Goal: Information Seeking & Learning: Find specific page/section

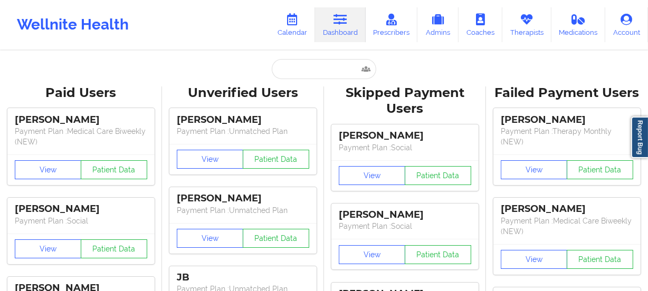
drag, startPoint x: 648, startPoint y: 192, endPoint x: 640, endPoint y: 181, distance: 13.8
click at [296, 18] on icon at bounding box center [293, 20] width 14 height 12
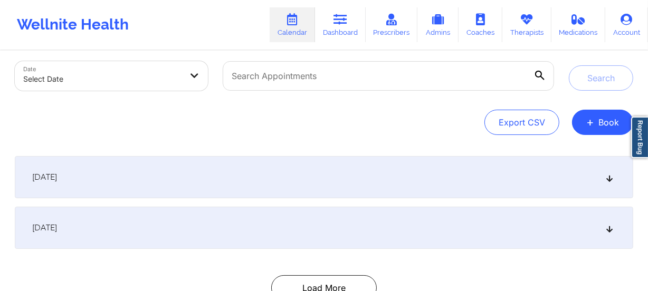
scroll to position [132, 0]
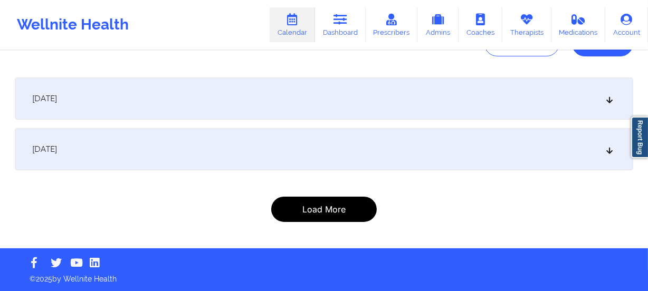
click at [345, 213] on button "Load More" at bounding box center [324, 209] width 106 height 25
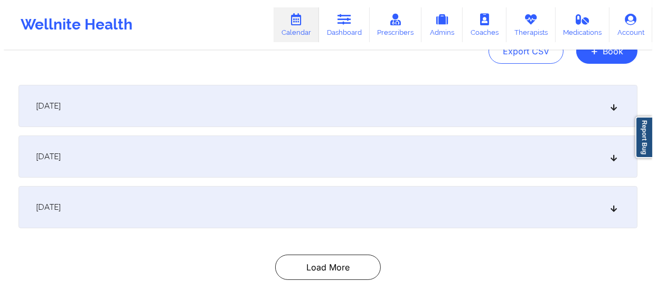
scroll to position [0, 0]
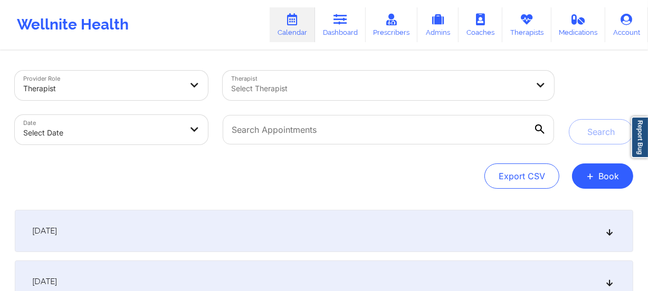
click at [150, 125] on body "Wellnite Health Calendar Dashboard Prescribers Admins Coaches Therapists Medica…" at bounding box center [324, 145] width 648 height 291
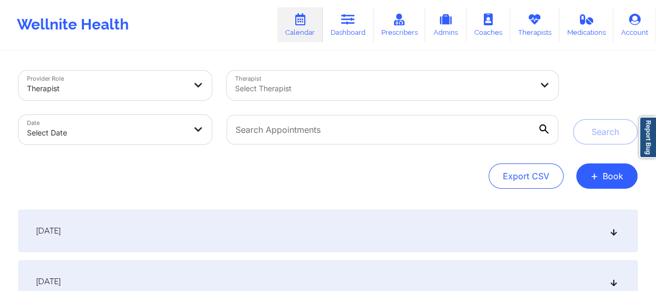
select select "2025-8"
select select "2025-9"
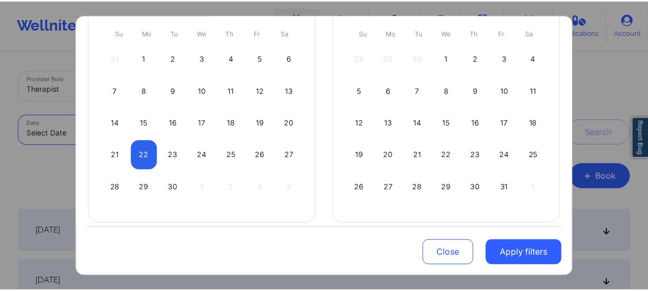
scroll to position [129, 0]
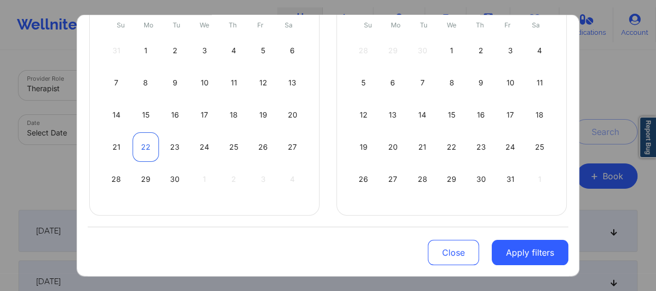
click at [144, 147] on div "22" at bounding box center [145, 147] width 27 height 30
select select "2025-8"
select select "2025-9"
select select "2025-8"
select select "2025-9"
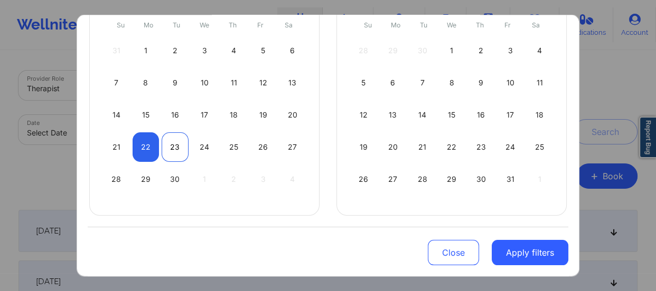
click at [166, 147] on div "23" at bounding box center [175, 147] width 27 height 30
select select "2025-8"
select select "2025-9"
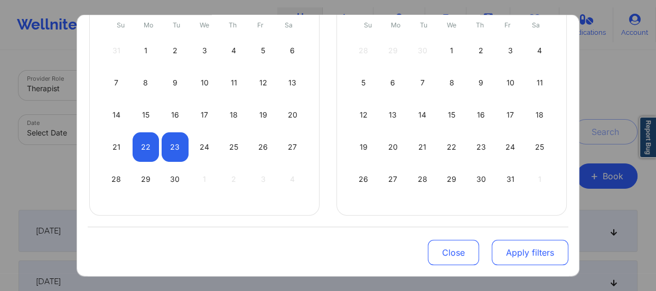
click at [499, 257] on button "Apply filters" at bounding box center [529, 252] width 77 height 25
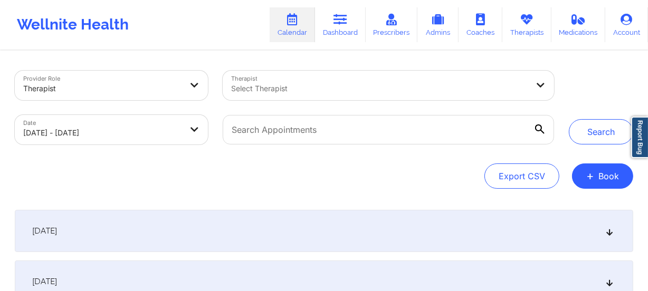
click at [298, 87] on div at bounding box center [379, 88] width 297 height 13
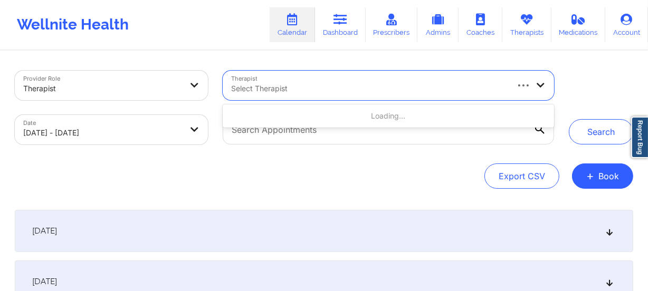
paste input "[PERSON_NAME]"
type input "[PERSON_NAME]"
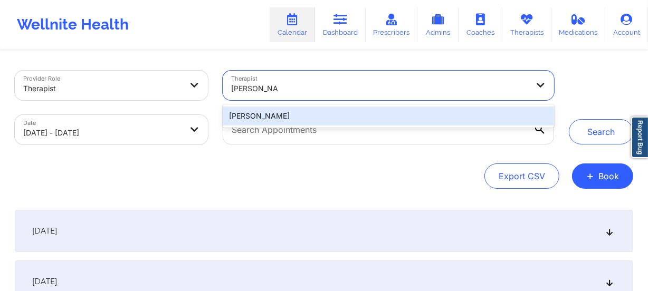
click at [278, 118] on div "[PERSON_NAME]" at bounding box center [388, 116] width 331 height 19
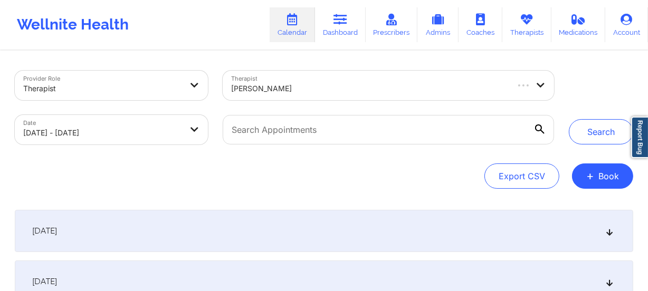
click at [614, 146] on div "Provider Role Therapist Therapist [PERSON_NAME] Date [DATE] - [DATE] Search" at bounding box center [323, 107] width 633 height 89
click at [613, 139] on button "Search" at bounding box center [601, 131] width 64 height 25
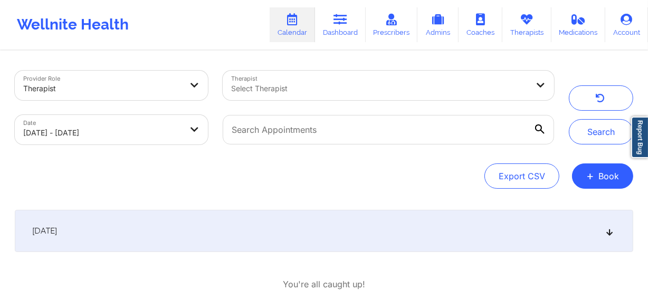
scroll to position [0, 0]
click at [609, 232] on icon at bounding box center [609, 231] width 9 height 7
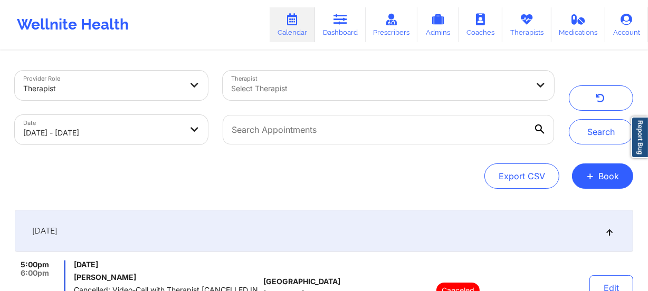
click at [302, 88] on div at bounding box center [379, 88] width 297 height 13
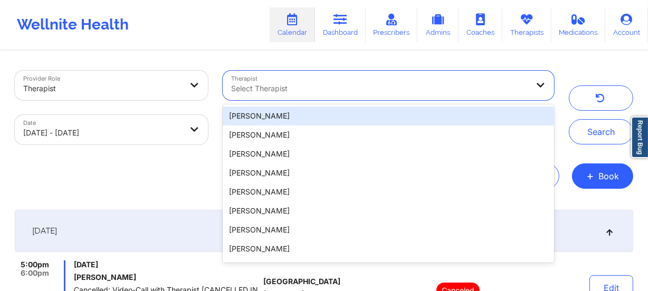
paste input "[PERSON_NAME]"
type input "[PERSON_NAME]"
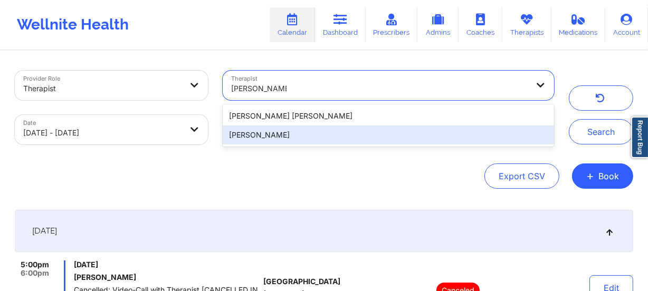
click at [293, 137] on div "[PERSON_NAME]" at bounding box center [388, 135] width 331 height 19
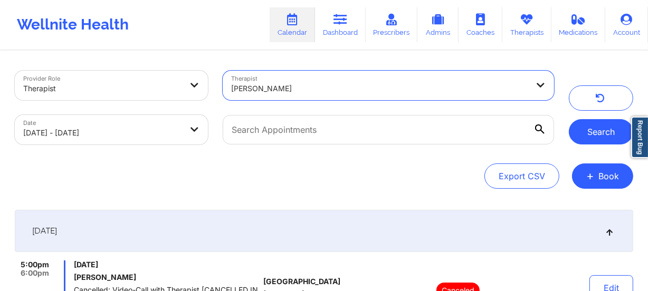
click at [607, 127] on button "Search" at bounding box center [601, 131] width 64 height 25
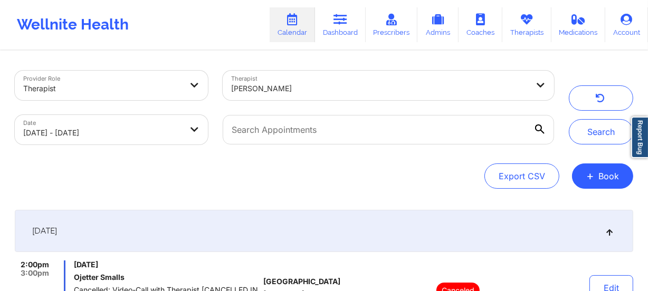
click at [309, 95] on div "[PERSON_NAME]" at bounding box center [379, 88] width 297 height 23
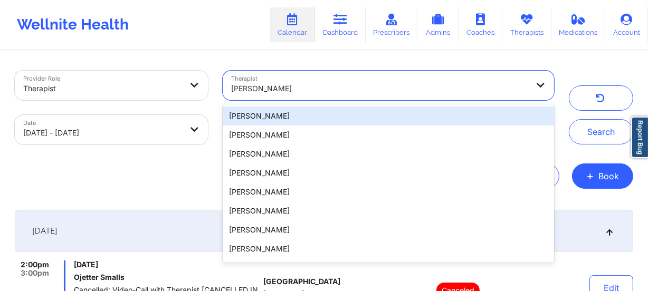
paste input "[PERSON_NAME]"
type input "[PERSON_NAME]"
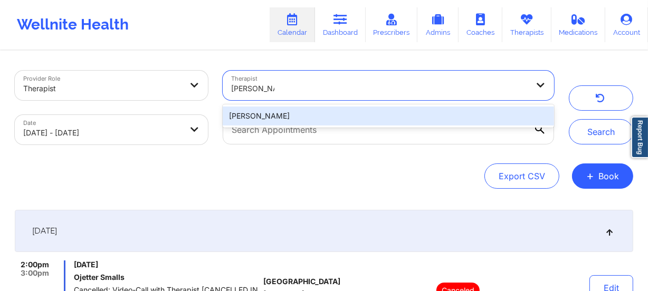
click at [314, 116] on div "[PERSON_NAME]" at bounding box center [388, 116] width 331 height 19
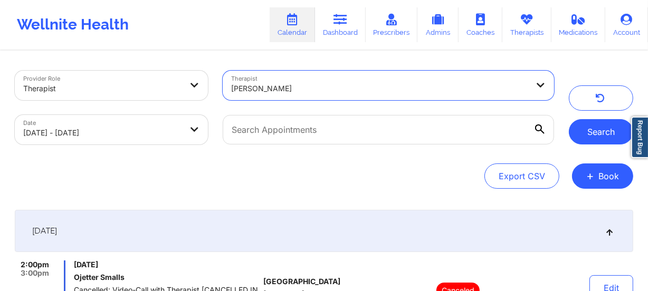
click at [615, 128] on button "Search" at bounding box center [601, 131] width 64 height 25
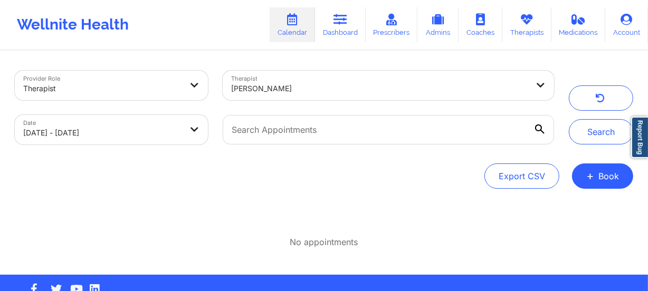
click at [296, 86] on div at bounding box center [379, 88] width 297 height 13
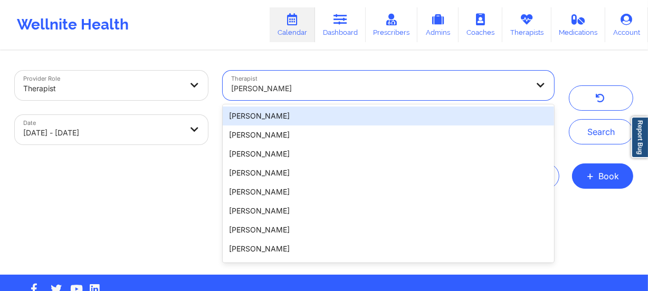
paste input "[PERSON_NAME]"
type input "[PERSON_NAME]"
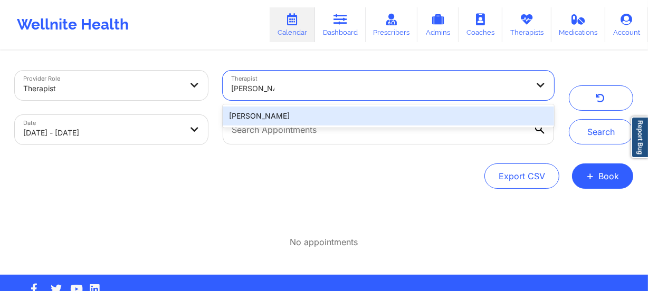
click at [290, 110] on div "[PERSON_NAME]" at bounding box center [388, 116] width 331 height 19
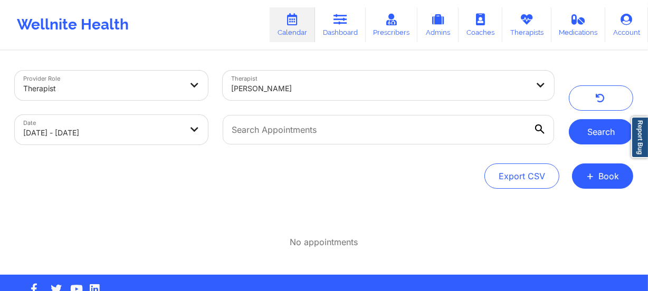
click at [592, 134] on button "Search" at bounding box center [601, 131] width 64 height 25
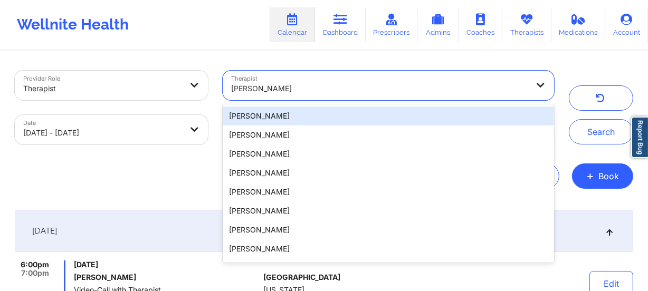
click at [307, 95] on div "[PERSON_NAME]" at bounding box center [379, 88] width 297 height 23
paste input "[PERSON_NAME]-[PERSON_NAME]"
type input "[PERSON_NAME]-[PERSON_NAME]"
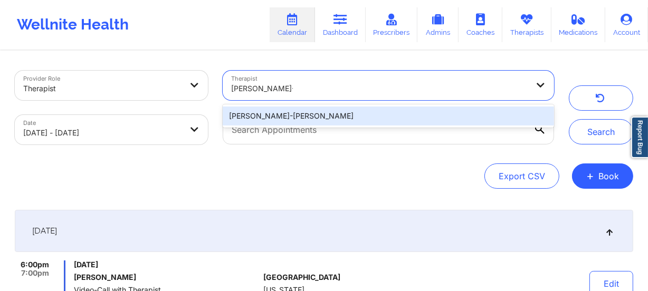
click at [289, 116] on div "[PERSON_NAME]-[PERSON_NAME]" at bounding box center [388, 116] width 331 height 19
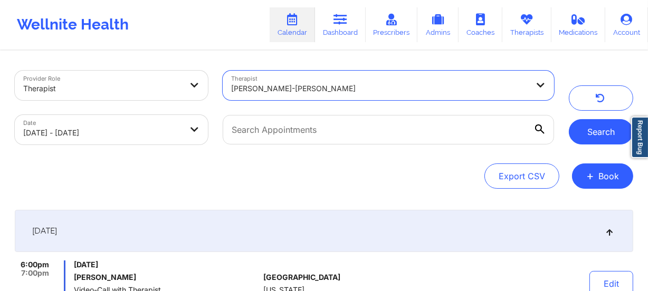
click at [592, 134] on button "Search" at bounding box center [601, 131] width 64 height 25
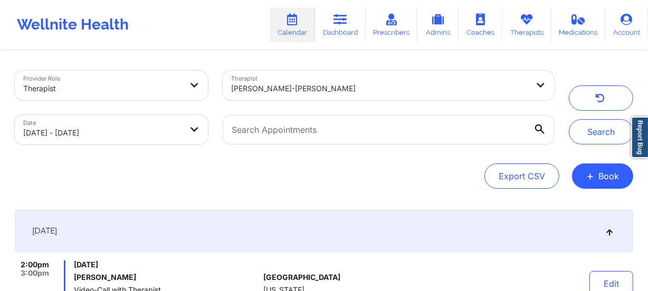
click at [309, 84] on div at bounding box center [379, 88] width 297 height 13
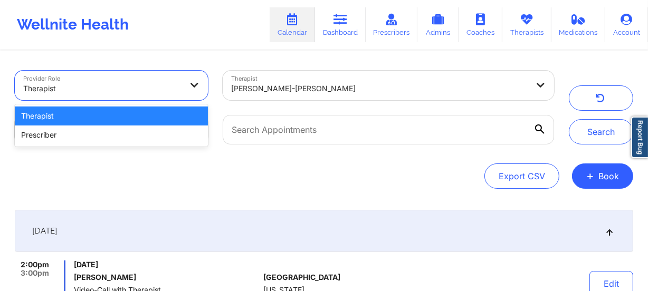
click at [110, 84] on div at bounding box center [102, 88] width 158 height 13
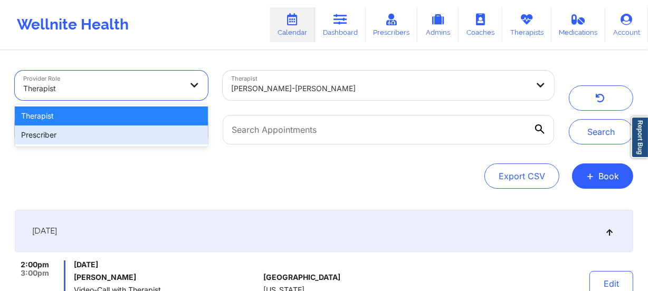
click at [95, 135] on div "Prescriber" at bounding box center [111, 135] width 193 height 19
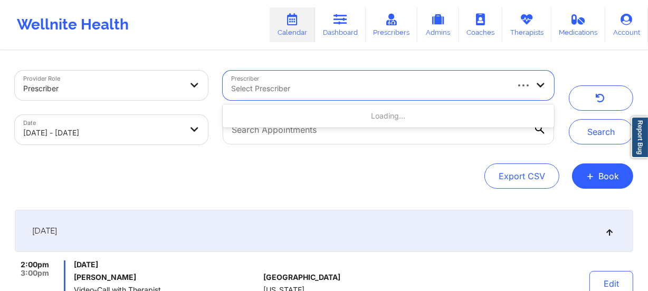
click at [303, 97] on div "Select Prescriber" at bounding box center [366, 86] width 286 height 30
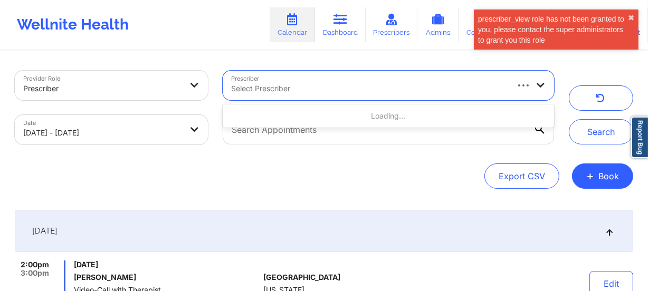
paste input "[PERSON_NAME]"
type input "[PERSON_NAME]"
click at [148, 92] on div at bounding box center [102, 88] width 158 height 13
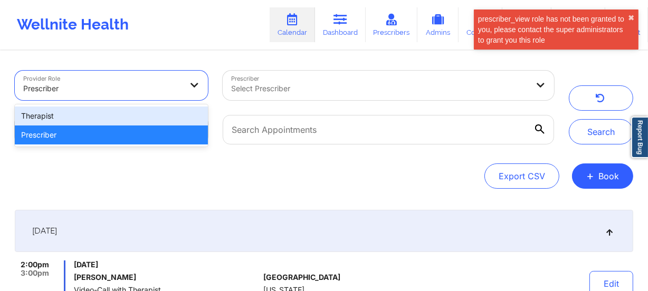
click at [106, 121] on div "Therapist" at bounding box center [111, 116] width 193 height 19
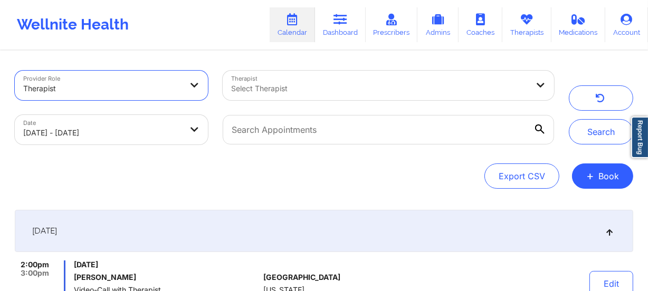
click at [327, 82] on div at bounding box center [379, 88] width 297 height 13
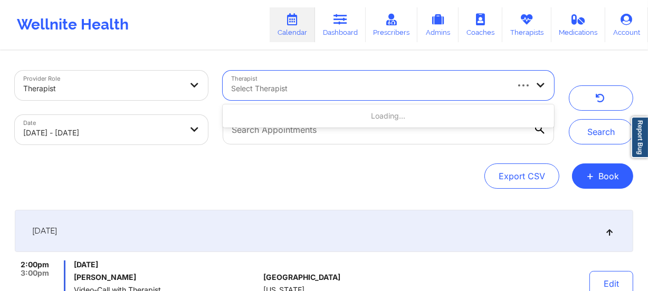
paste input "[PERSON_NAME]"
type input "[PERSON_NAME]"
click at [96, 88] on div at bounding box center [102, 88] width 158 height 13
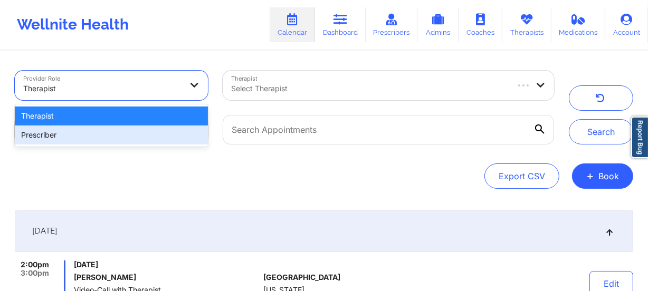
click at [83, 131] on div "Prescriber" at bounding box center [111, 135] width 193 height 19
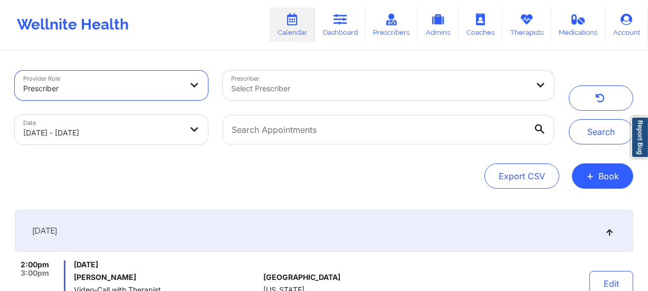
click at [284, 97] on div "Select Prescriber" at bounding box center [376, 86] width 307 height 30
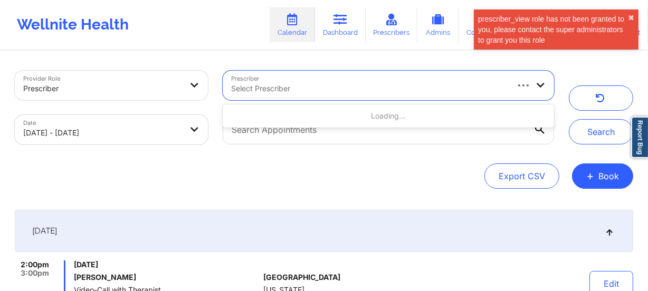
paste input "[PERSON_NAME]"
type input "[PERSON_NAME]"
click at [102, 84] on div at bounding box center [102, 88] width 158 height 13
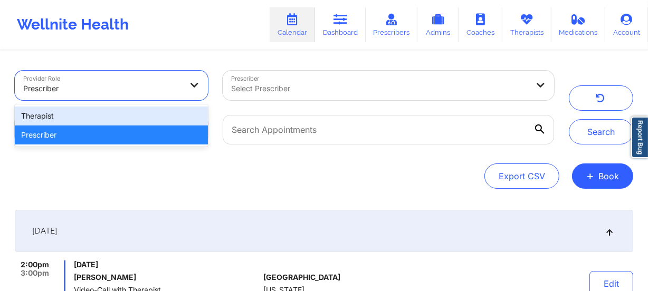
click at [92, 114] on div "Therapist" at bounding box center [111, 116] width 193 height 19
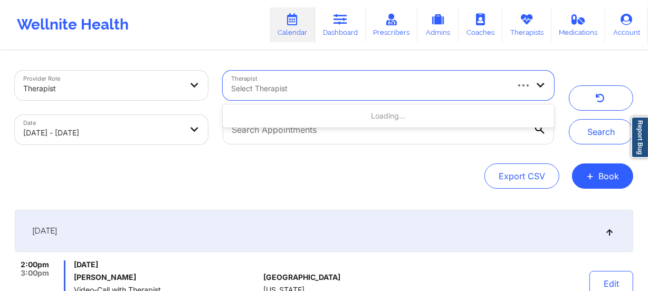
click at [295, 98] on div "Select Therapist" at bounding box center [366, 86] width 286 height 30
paste input "[PERSON_NAME]"
type input "[PERSON_NAME]"
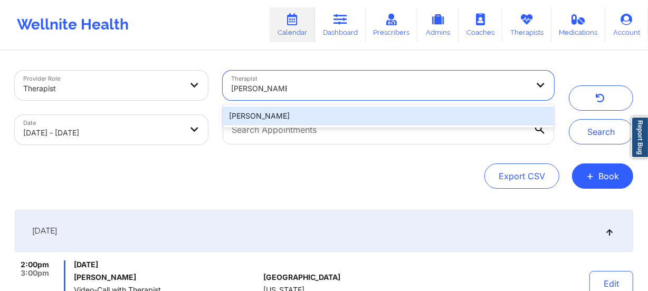
click at [286, 112] on div "[PERSON_NAME]" at bounding box center [388, 116] width 331 height 19
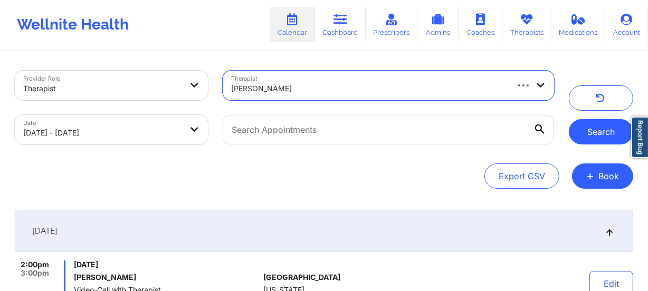
click at [575, 142] on button "Search" at bounding box center [601, 131] width 64 height 25
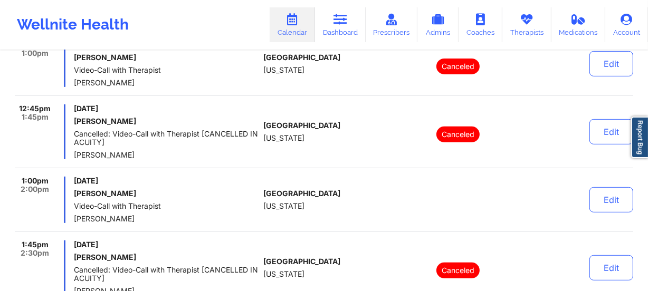
scroll to position [384, 0]
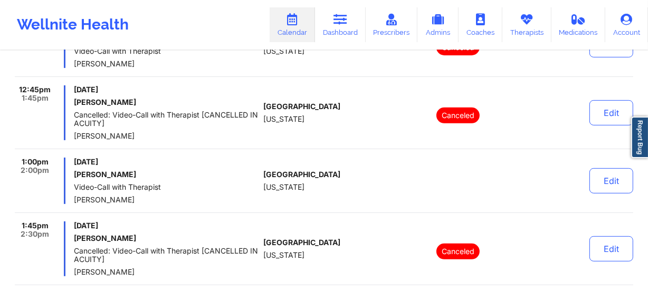
click at [378, 108] on div "[GEOGRAPHIC_DATA] [US_STATE]" at bounding box center [321, 113] width 117 height 55
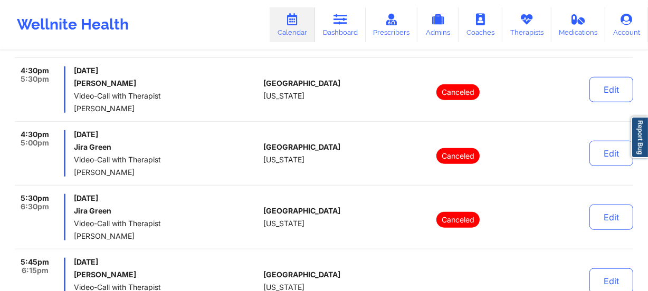
scroll to position [1042, 0]
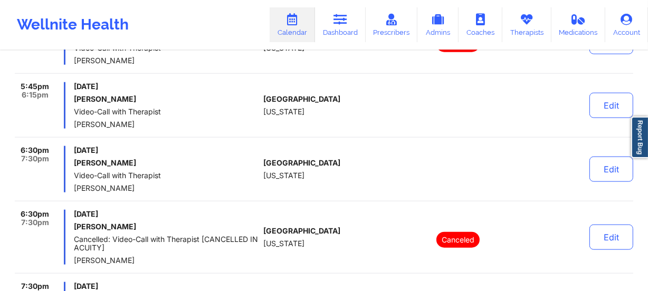
click at [365, 178] on div "[GEOGRAPHIC_DATA] [US_STATE]" at bounding box center [321, 169] width 117 height 46
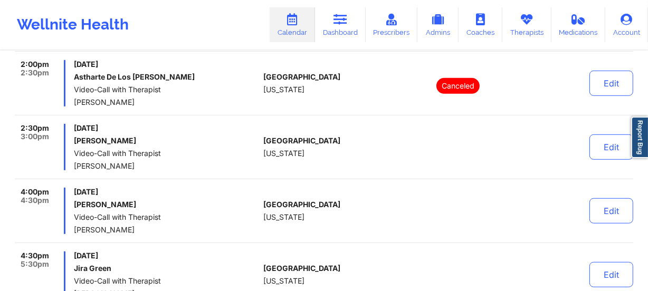
scroll to position [623, 0]
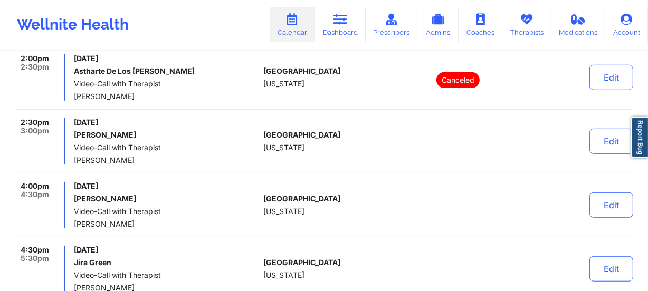
click at [305, 210] on div "[GEOGRAPHIC_DATA] [US_STATE]" at bounding box center [321, 205] width 117 height 46
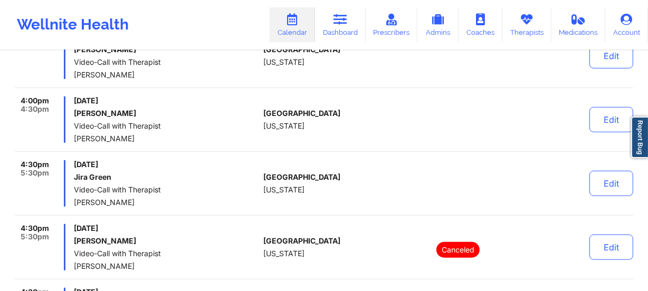
scroll to position [719, 0]
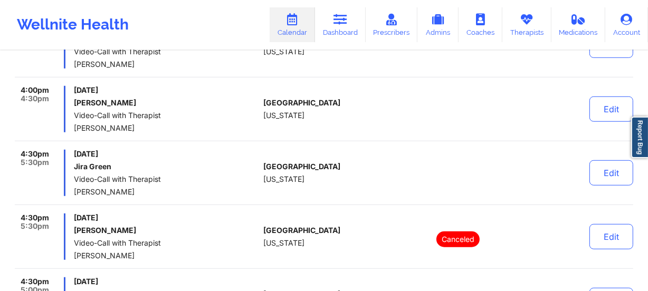
click at [339, 158] on div "[GEOGRAPHIC_DATA] [US_STATE]" at bounding box center [321, 173] width 117 height 46
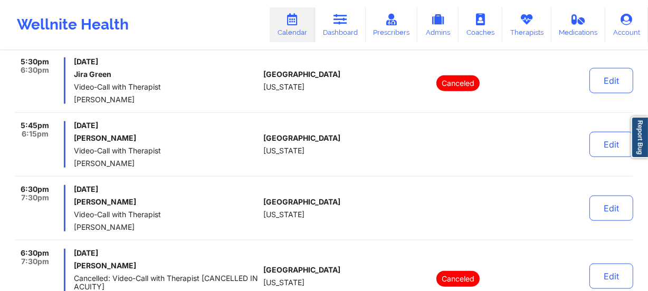
scroll to position [1008, 0]
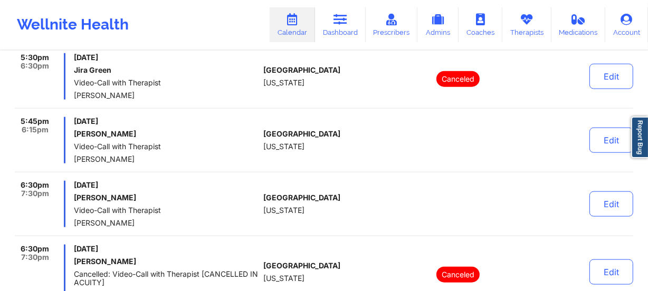
click at [357, 188] on div "[GEOGRAPHIC_DATA] [US_STATE]" at bounding box center [321, 204] width 117 height 46
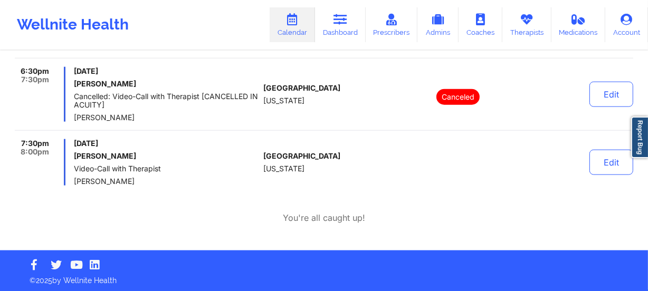
scroll to position [1187, 0]
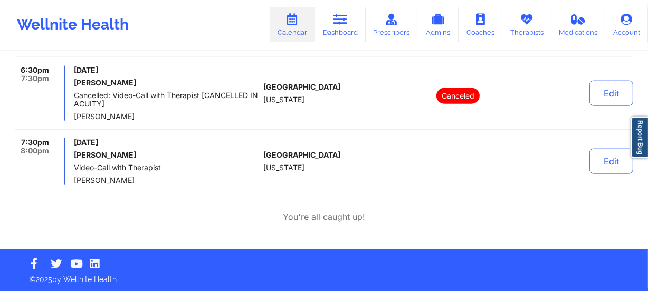
click at [357, 161] on div "[GEOGRAPHIC_DATA] [US_STATE]" at bounding box center [321, 161] width 117 height 46
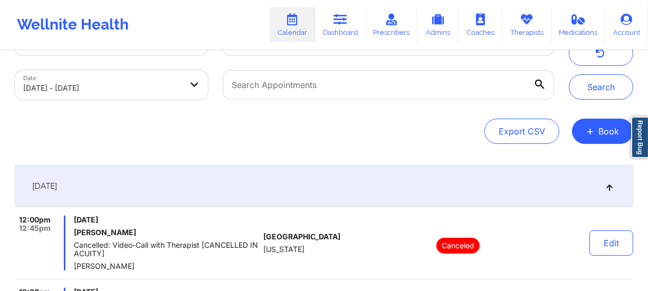
scroll to position [0, 0]
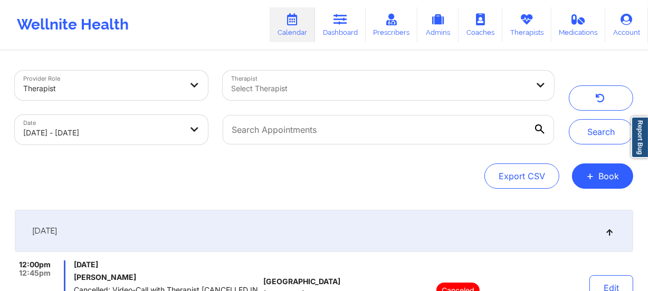
click at [347, 91] on div at bounding box center [379, 88] width 297 height 13
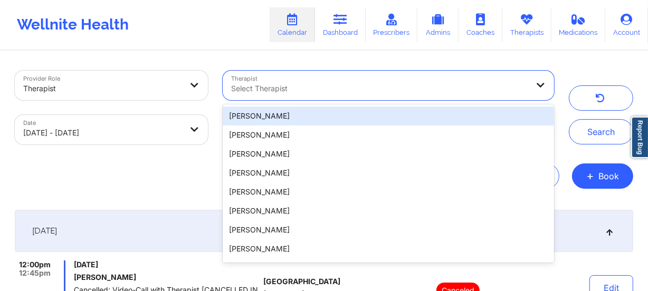
paste input "[PERSON_NAME]"
type input "[PERSON_NAME]"
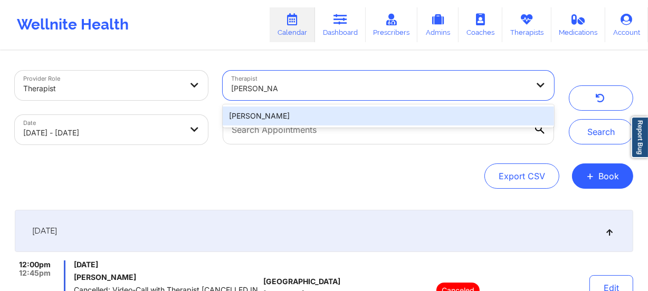
click at [329, 116] on div "[PERSON_NAME]" at bounding box center [388, 116] width 331 height 19
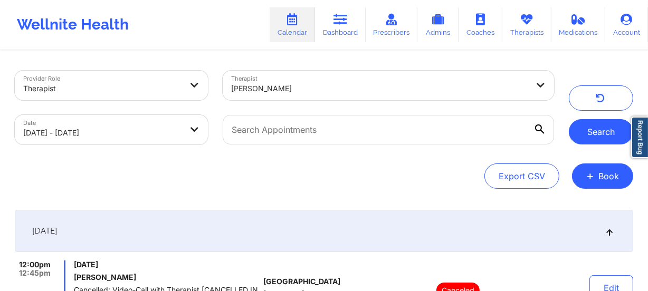
click at [584, 122] on button "Search" at bounding box center [601, 131] width 64 height 25
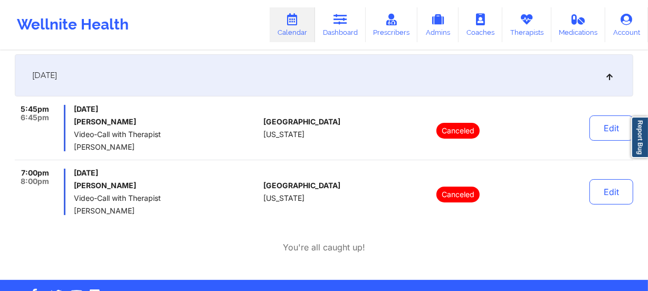
scroll to position [139, 0]
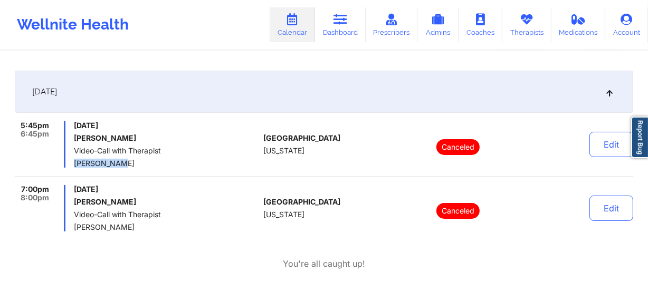
drag, startPoint x: 128, startPoint y: 166, endPoint x: 72, endPoint y: 162, distance: 56.6
click at [72, 162] on div "5:45pm 6:45pm [DATE] [PERSON_NAME] Video-Call with Therapist [PERSON_NAME]" at bounding box center [137, 144] width 244 height 46
copy span "[PERSON_NAME]"
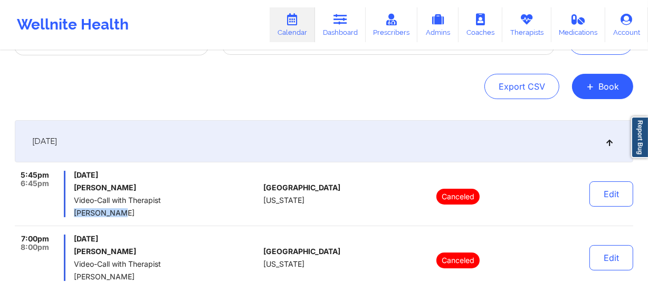
scroll to position [0, 0]
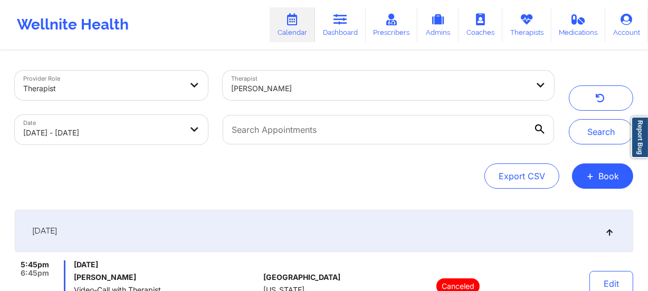
click at [301, 87] on div at bounding box center [379, 88] width 297 height 13
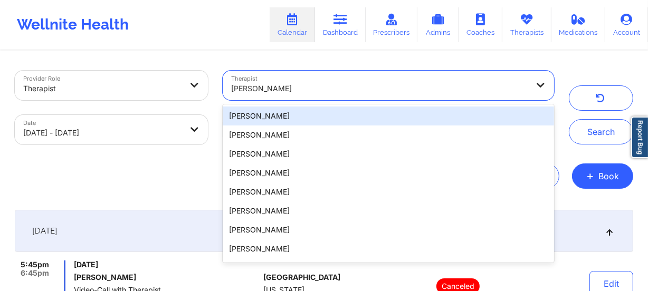
paste input "[PERSON_NAME]"
type input "[PERSON_NAME]"
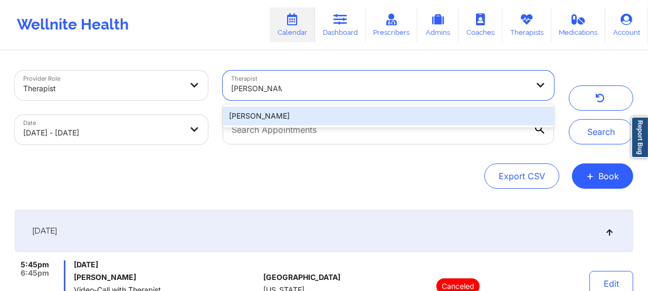
click at [308, 120] on div "[PERSON_NAME]" at bounding box center [388, 116] width 331 height 19
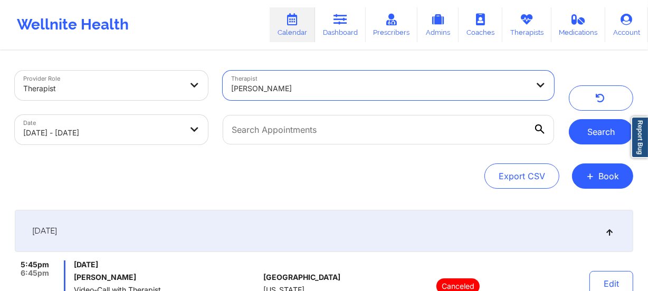
click at [607, 140] on button "Search" at bounding box center [601, 131] width 64 height 25
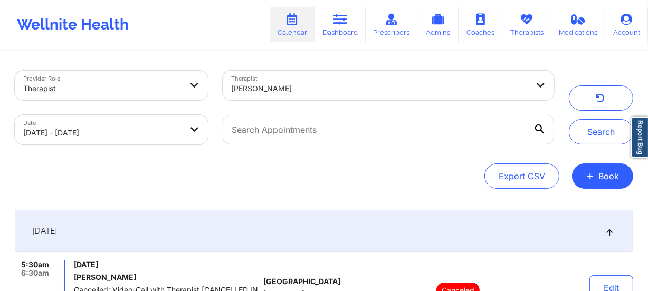
click at [329, 89] on div at bounding box center [379, 88] width 297 height 13
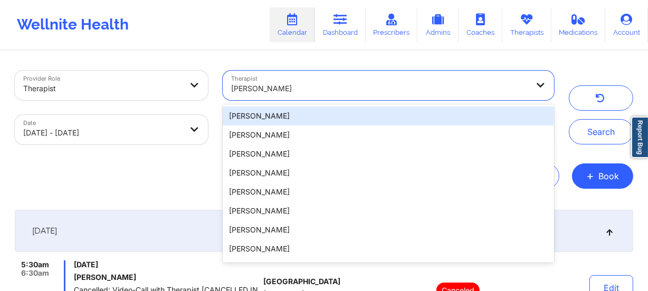
paste input "[PERSON_NAME]"
type input "[PERSON_NAME]"
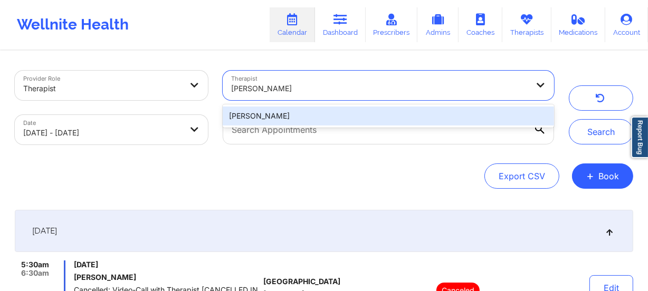
click at [347, 111] on div "[PERSON_NAME]" at bounding box center [388, 116] width 331 height 19
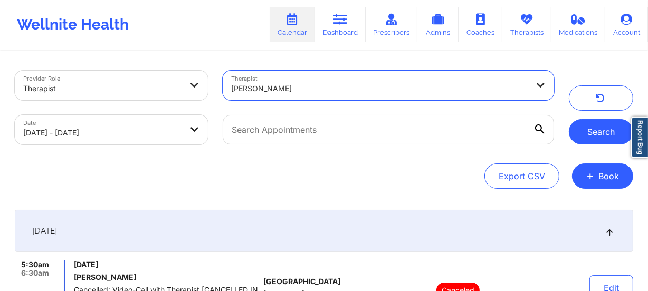
click at [596, 131] on button "Search" at bounding box center [601, 131] width 64 height 25
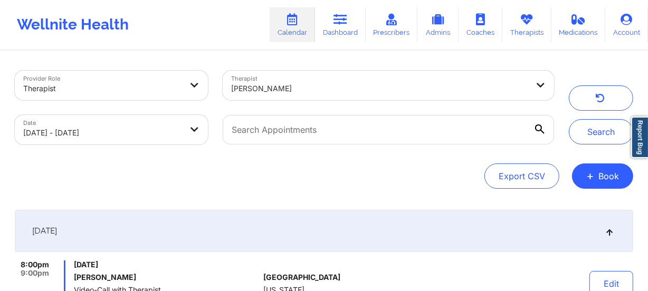
scroll to position [144, 0]
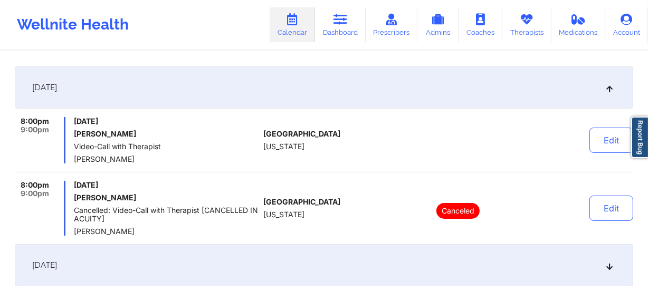
drag, startPoint x: 203, startPoint y: 150, endPoint x: 224, endPoint y: 200, distance: 54.2
click at [224, 200] on div "8:00pm 9:00pm [DATE] [PERSON_NAME] Video-Call with Therapist [PERSON_NAME] [GEO…" at bounding box center [324, 176] width 619 height 119
click at [224, 200] on h6 "[PERSON_NAME]" at bounding box center [166, 198] width 185 height 8
click at [612, 90] on icon at bounding box center [609, 87] width 9 height 7
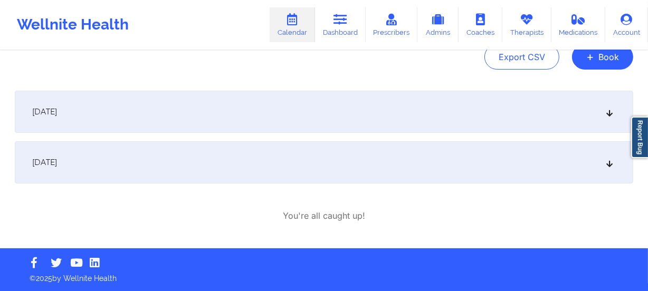
click at [611, 160] on icon at bounding box center [609, 162] width 9 height 7
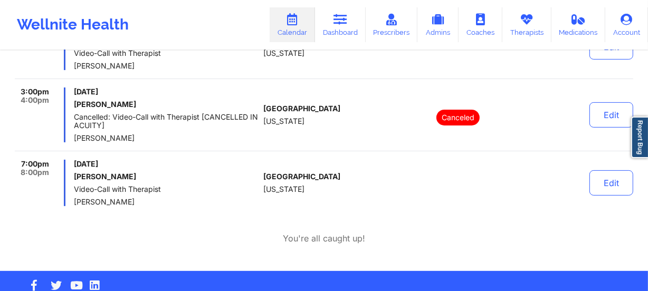
scroll to position [240, 0]
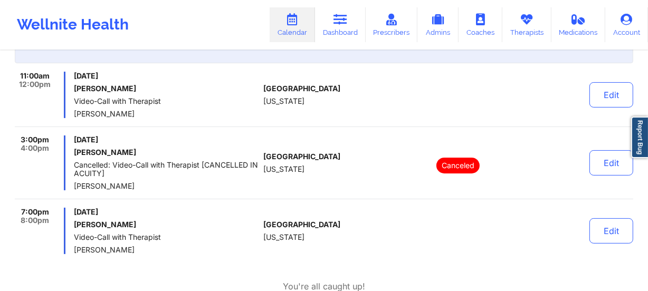
click at [398, 230] on div at bounding box center [458, 231] width 147 height 46
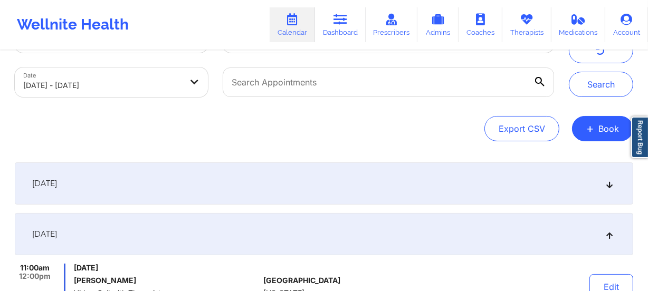
scroll to position [0, 0]
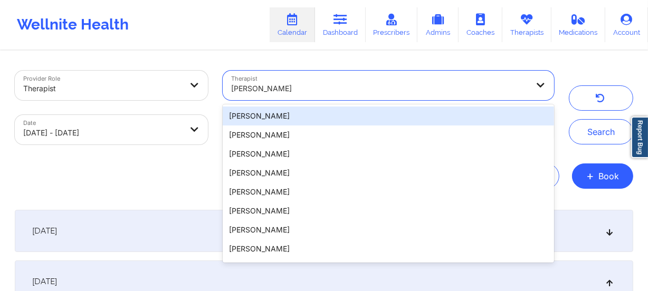
click at [375, 87] on div at bounding box center [379, 88] width 297 height 13
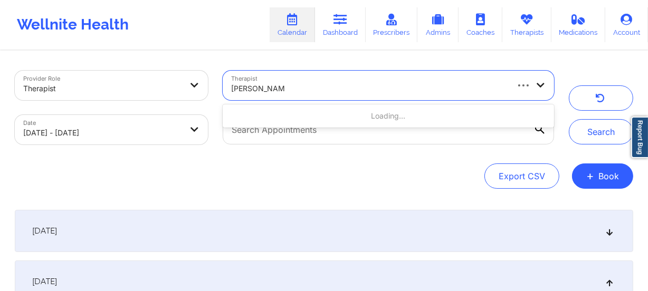
type input "[PERSON_NAME]"
click at [308, 89] on div at bounding box center [379, 88] width 297 height 13
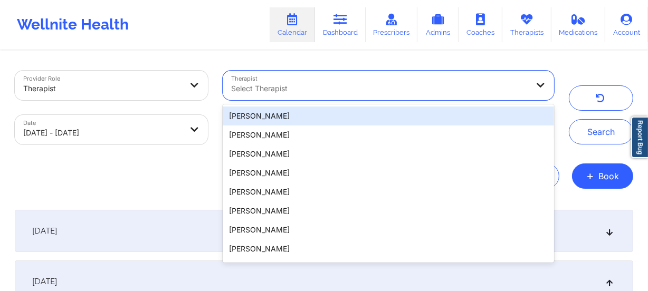
paste input "[PERSON_NAME]"
type input "[PERSON_NAME]"
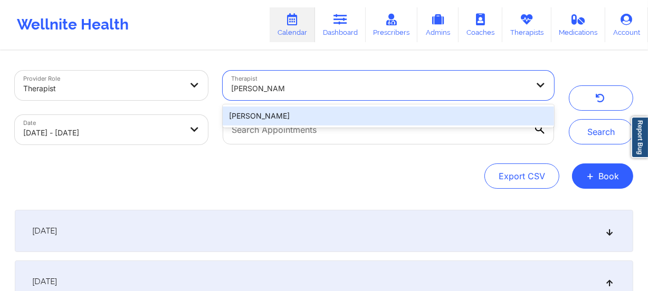
click at [295, 113] on div "[PERSON_NAME]" at bounding box center [388, 116] width 331 height 19
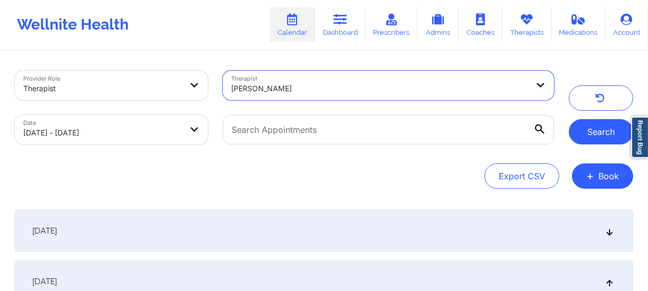
click at [596, 138] on button "Search" at bounding box center [601, 131] width 64 height 25
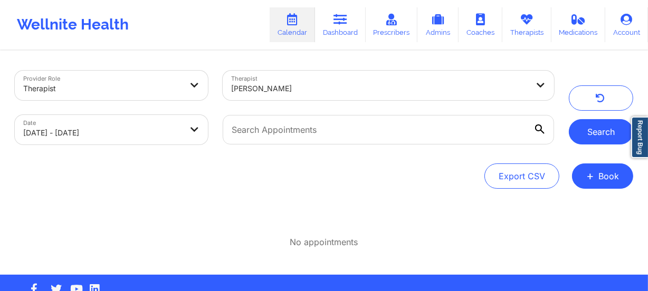
click at [605, 132] on button "Search" at bounding box center [601, 131] width 64 height 25
click at [608, 132] on button "Search" at bounding box center [601, 131] width 64 height 25
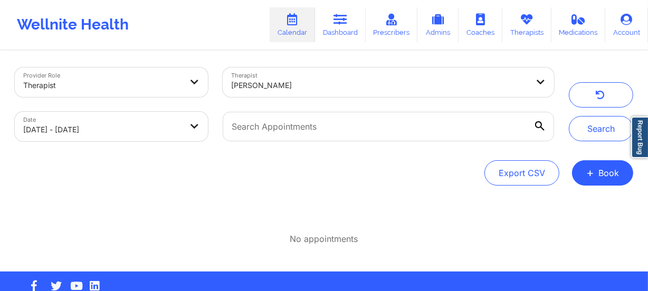
scroll to position [4, 0]
click at [392, 179] on div "Export CSV + Book" at bounding box center [324, 172] width 619 height 25
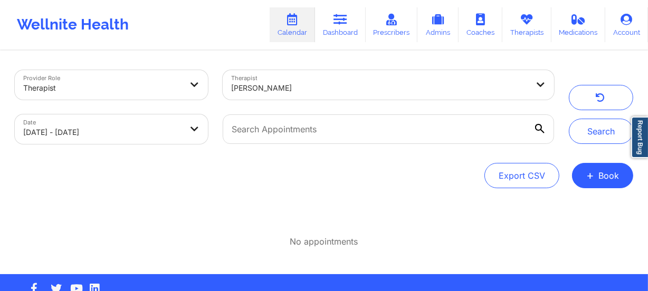
scroll to position [0, 0]
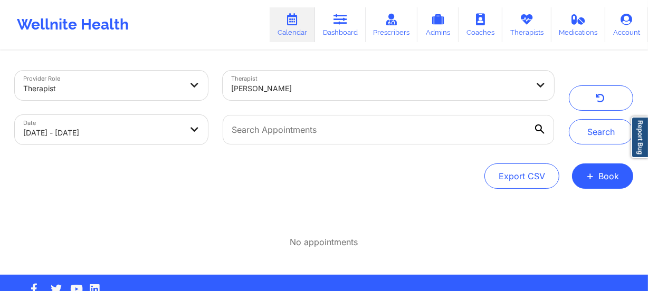
click at [311, 87] on div at bounding box center [379, 88] width 297 height 13
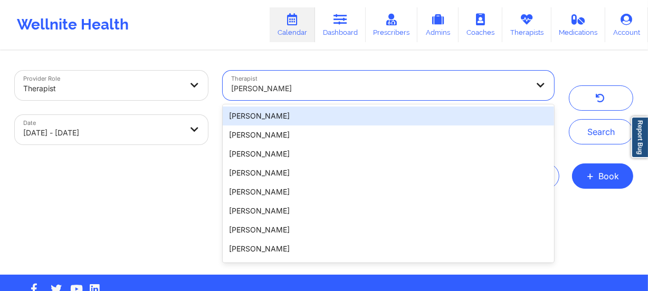
paste input "[PERSON_NAME]"
type input "[PERSON_NAME]"
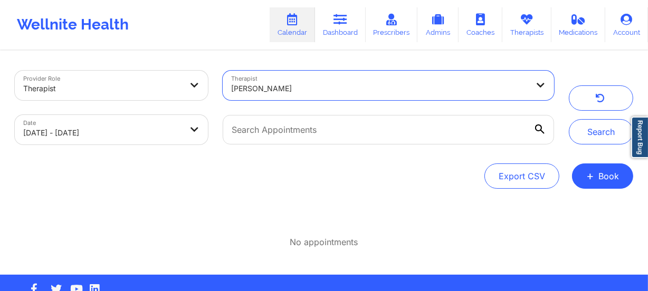
click at [306, 87] on div at bounding box center [379, 88] width 297 height 13
paste input "[PERSON_NAME]"
type input "[PERSON_NAME]"
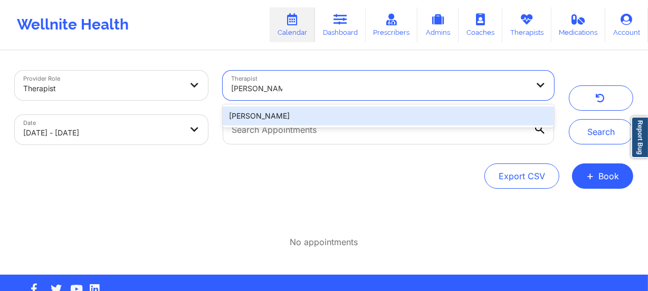
click at [311, 115] on div "[PERSON_NAME]" at bounding box center [388, 116] width 331 height 19
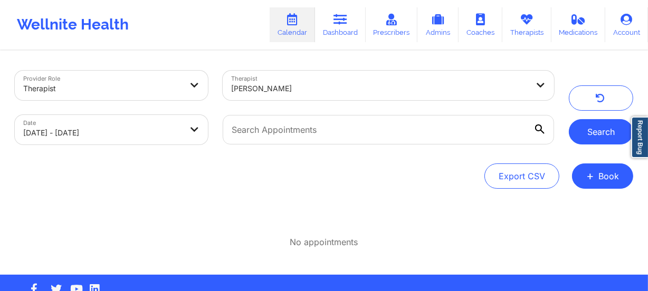
click at [596, 122] on button "Search" at bounding box center [601, 131] width 64 height 25
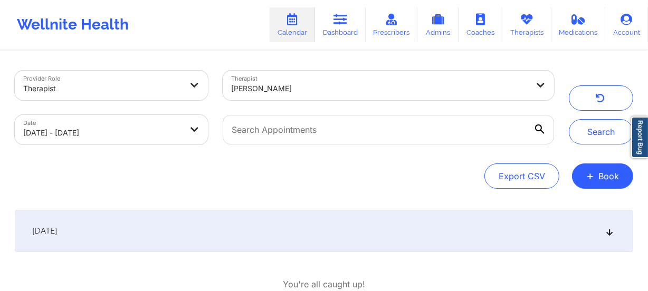
click at [308, 96] on div "[PERSON_NAME]" at bounding box center [379, 88] width 297 height 23
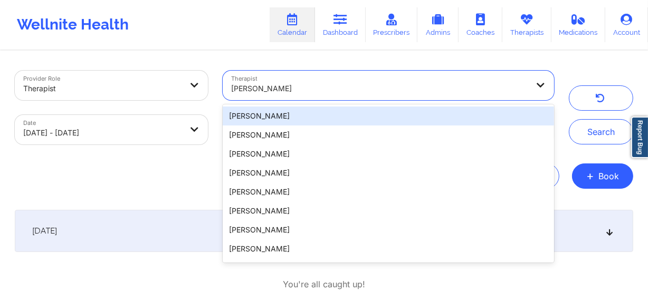
paste input "[PERSON_NAME]"
type input "[PERSON_NAME]"
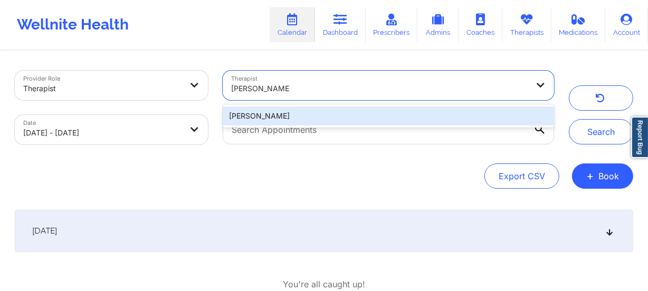
click at [315, 114] on div "[PERSON_NAME]" at bounding box center [388, 116] width 331 height 19
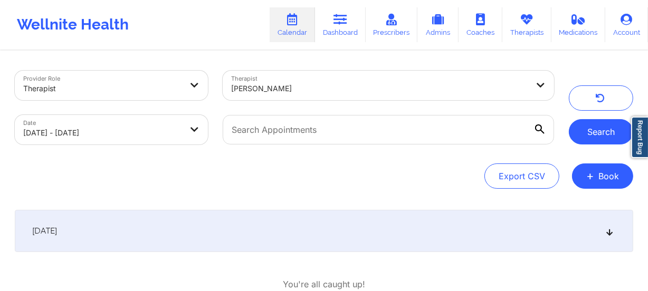
click at [585, 132] on button "Search" at bounding box center [601, 131] width 64 height 25
click at [587, 122] on button "Search" at bounding box center [601, 131] width 64 height 25
click at [343, 87] on div at bounding box center [379, 88] width 297 height 13
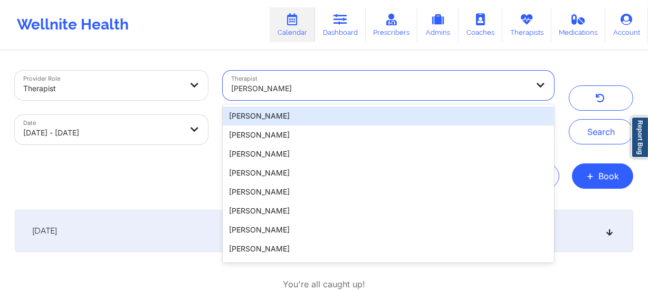
paste input "[PERSON_NAME]"
type input "[PERSON_NAME]"
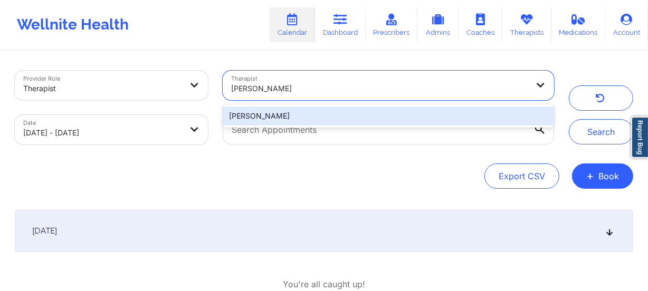
click at [338, 111] on div "[PERSON_NAME]" at bounding box center [388, 116] width 331 height 19
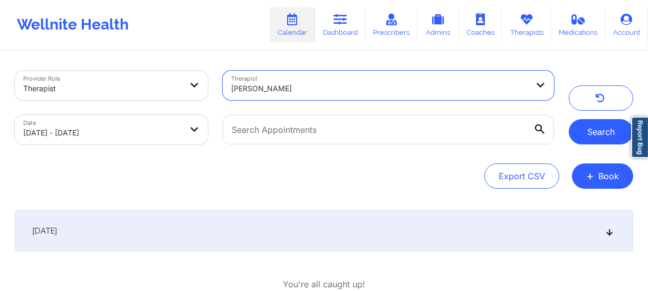
click at [574, 126] on button "Search" at bounding box center [601, 131] width 64 height 25
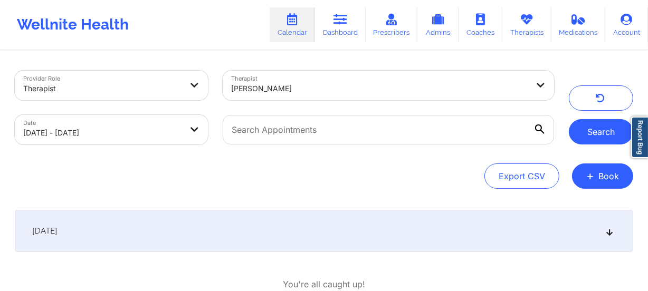
click at [580, 126] on button "Search" at bounding box center [601, 131] width 64 height 25
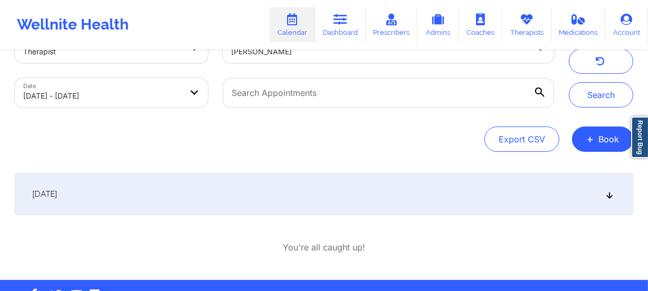
scroll to position [69, 0]
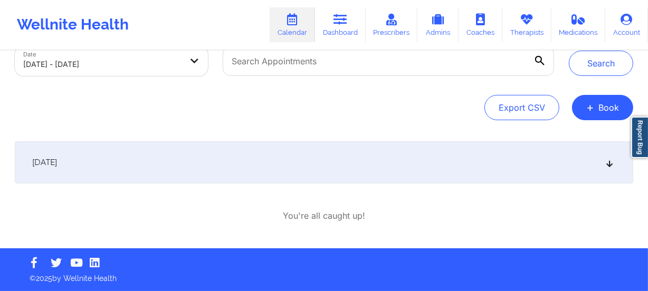
click at [611, 165] on icon at bounding box center [609, 162] width 9 height 7
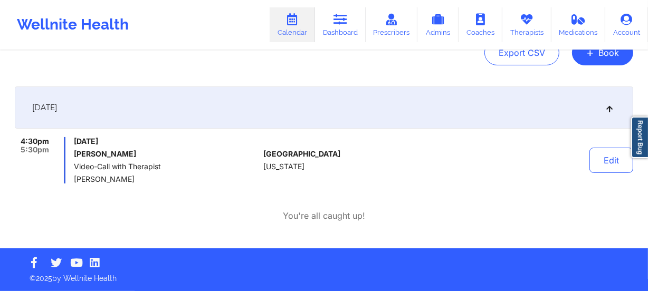
scroll to position [0, 0]
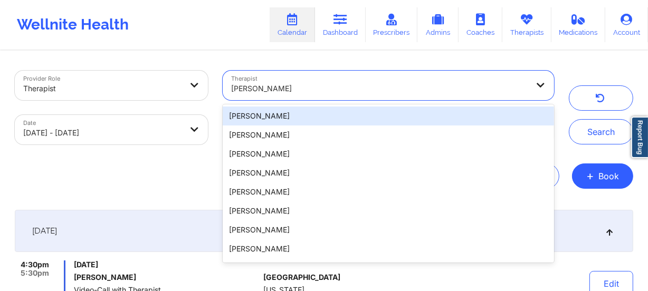
click at [333, 89] on div at bounding box center [379, 88] width 297 height 13
paste input "[PERSON_NAME]"
type input "[PERSON_NAME]"
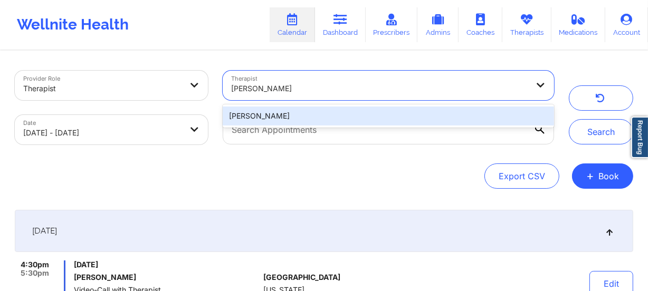
click at [323, 112] on div "[PERSON_NAME]" at bounding box center [388, 116] width 331 height 19
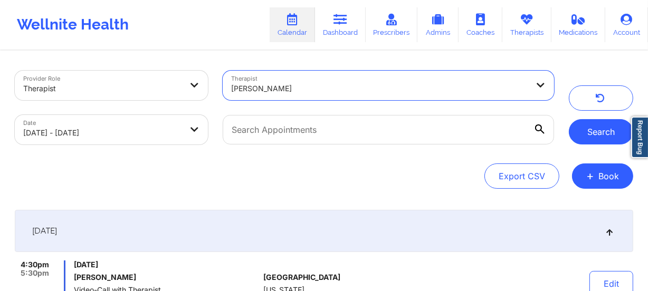
click at [596, 128] on button "Search" at bounding box center [601, 131] width 64 height 25
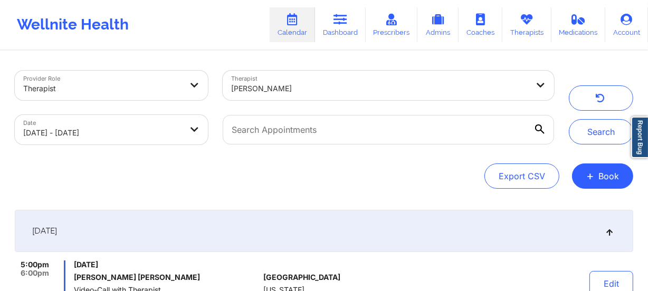
click at [322, 87] on div at bounding box center [379, 88] width 297 height 13
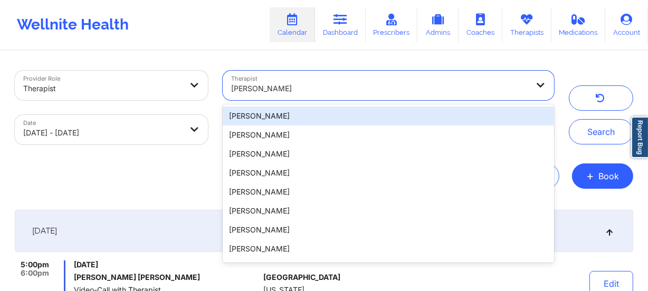
paste input "[PERSON_NAME] [PERSON_NAME]"
type input "[PERSON_NAME] [PERSON_NAME]"
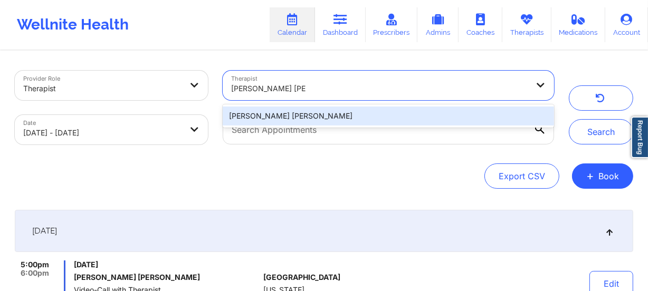
click at [330, 116] on div "[PERSON_NAME] [PERSON_NAME]" at bounding box center [388, 116] width 331 height 19
drag, startPoint x: 330, startPoint y: 116, endPoint x: 335, endPoint y: 115, distance: 5.3
click at [330, 116] on input "text" at bounding box center [388, 130] width 331 height 30
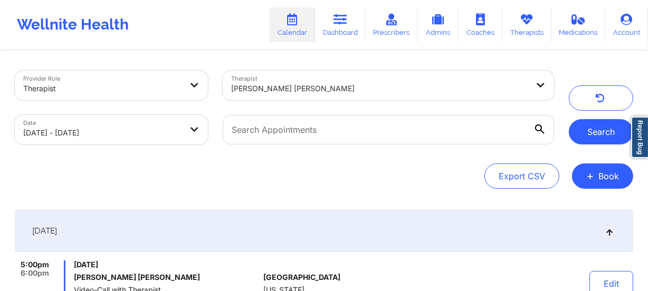
click at [597, 136] on button "Search" at bounding box center [601, 131] width 64 height 25
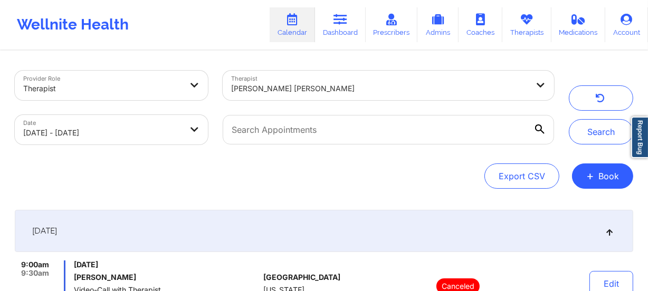
click at [321, 88] on div at bounding box center [379, 88] width 297 height 13
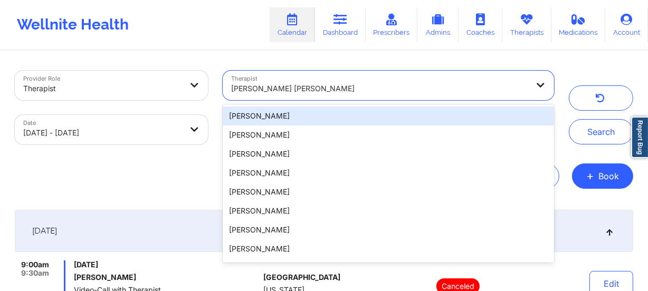
paste input "[PERSON_NAME] Oh"
type input "[PERSON_NAME] Oh"
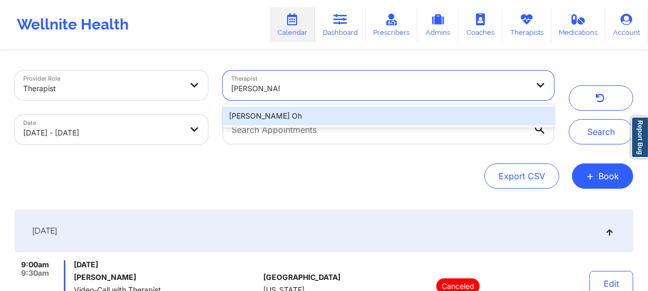
click at [311, 121] on div "[PERSON_NAME] Oh" at bounding box center [388, 116] width 331 height 19
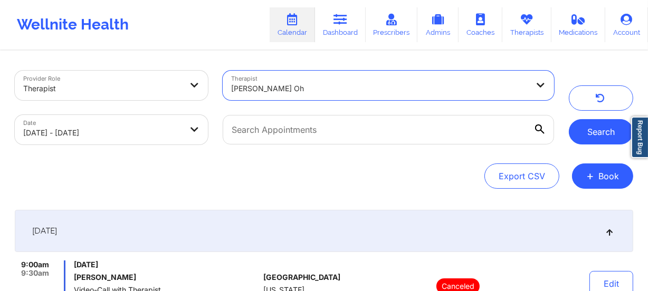
click at [607, 127] on button "Search" at bounding box center [601, 131] width 64 height 25
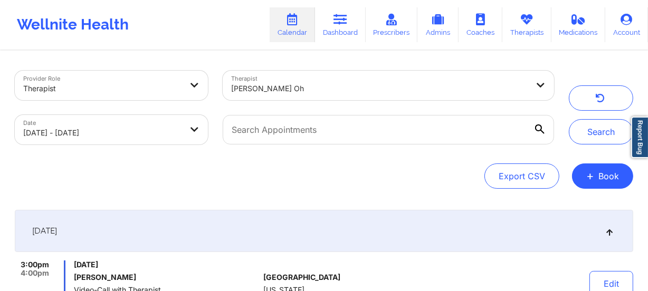
click at [336, 90] on div at bounding box center [379, 88] width 297 height 13
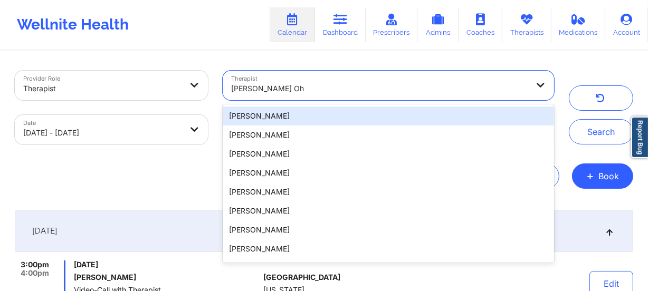
paste input "[PERSON_NAME]"
type input "[PERSON_NAME]"
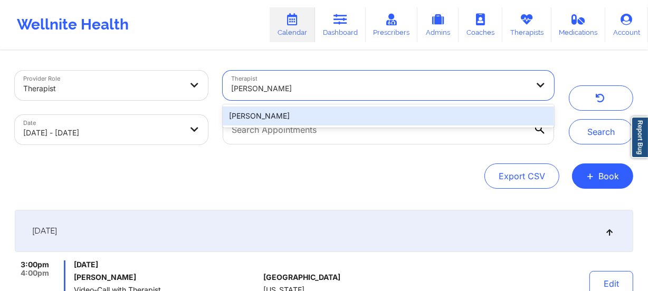
click at [337, 111] on div "[PERSON_NAME]" at bounding box center [388, 116] width 331 height 19
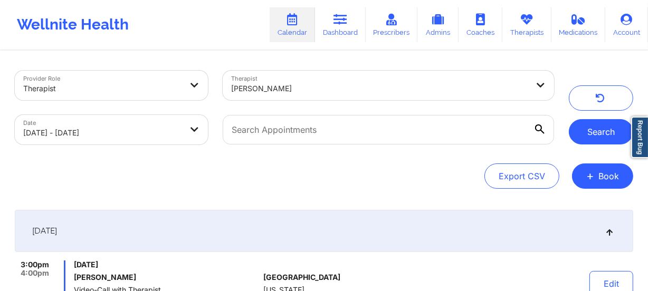
click at [579, 143] on button "Search" at bounding box center [601, 131] width 64 height 25
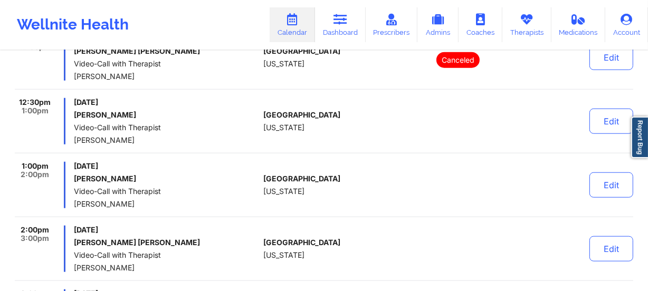
scroll to position [916, 0]
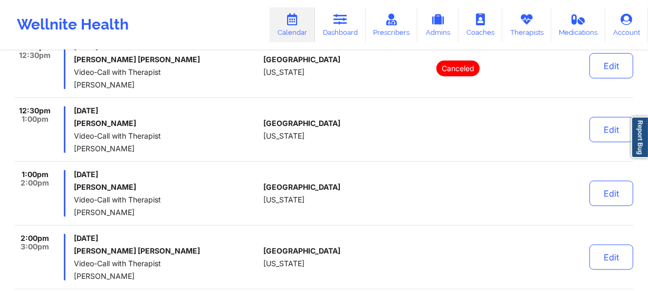
click at [387, 149] on div at bounding box center [458, 130] width 147 height 46
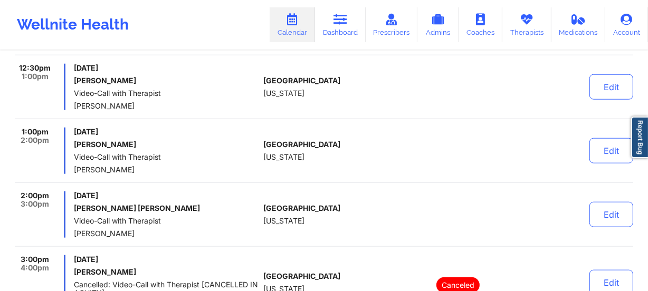
scroll to position [964, 0]
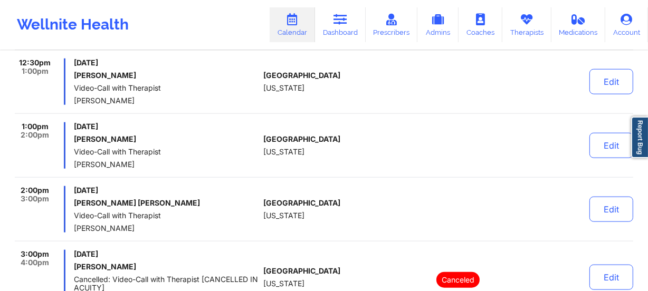
click at [354, 228] on div "[GEOGRAPHIC_DATA] [US_STATE]" at bounding box center [321, 209] width 117 height 46
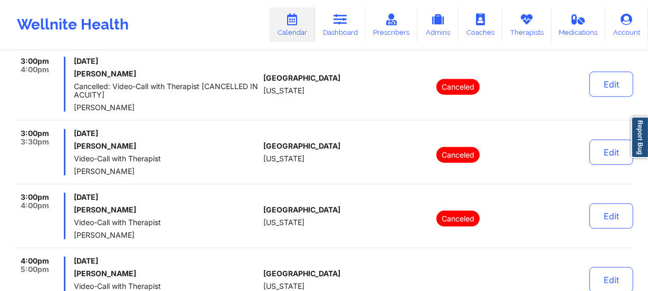
scroll to position [1252, 0]
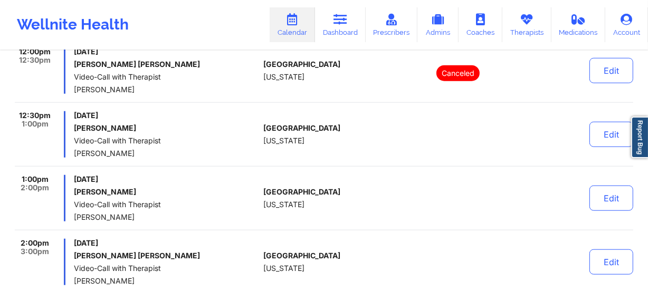
scroll to position [820, 0]
